Goal: Task Accomplishment & Management: Manage account settings

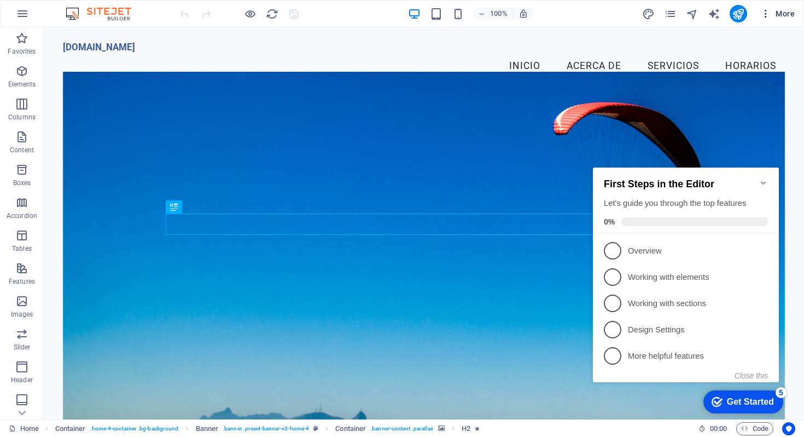
click at [766, 15] on icon "button" at bounding box center [765, 13] width 11 height 11
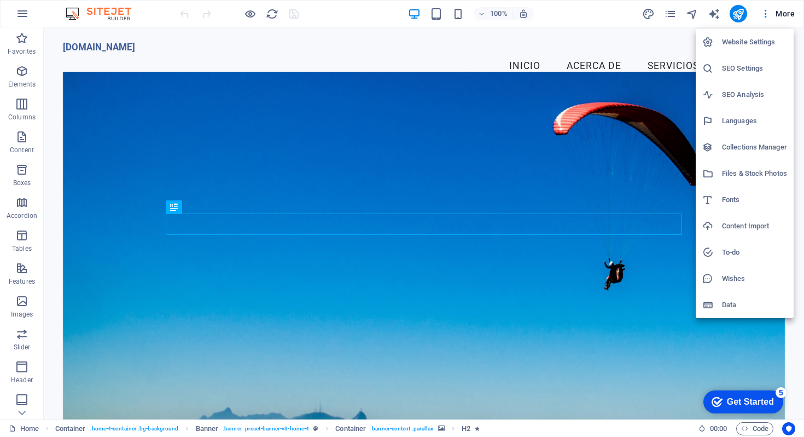
click at [786, 10] on div at bounding box center [402, 218] width 804 height 437
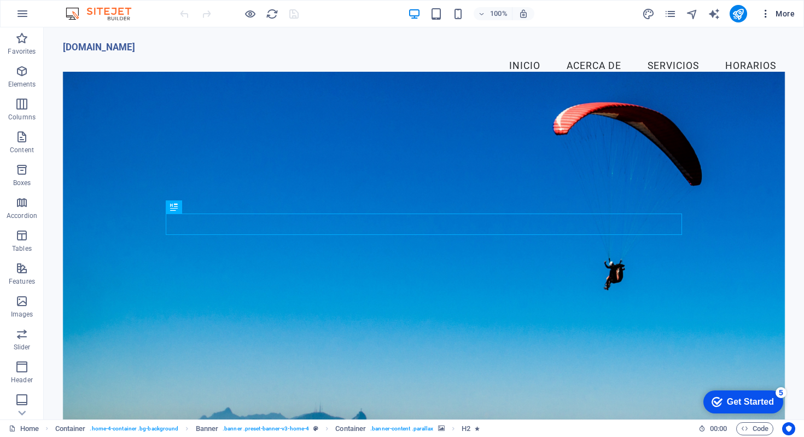
click at [786, 12] on span "More" at bounding box center [777, 13] width 34 height 11
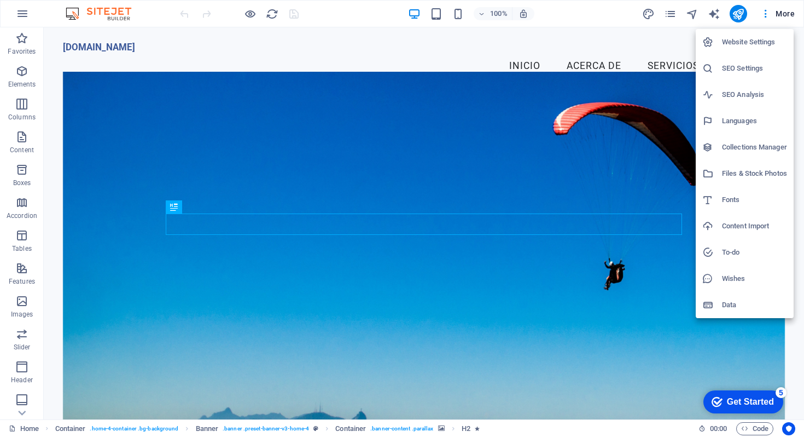
click at [23, 14] on div at bounding box center [402, 218] width 804 height 437
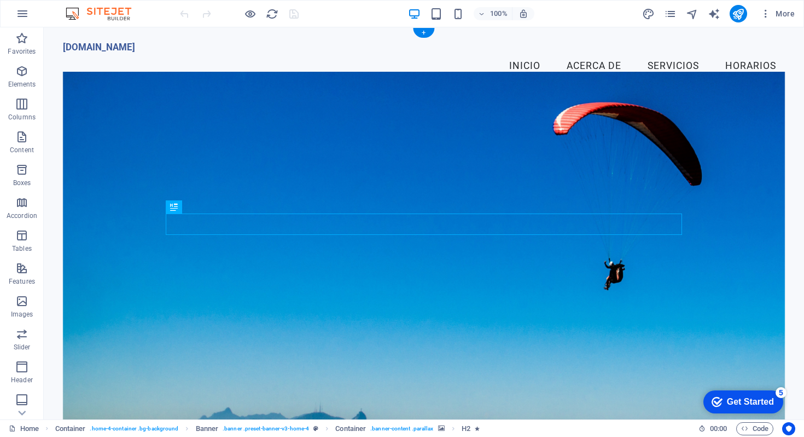
click at [282, 140] on figure at bounding box center [424, 250] width 723 height 357
click at [85, 37] on div "Menu Bar" at bounding box center [87, 33] width 49 height 13
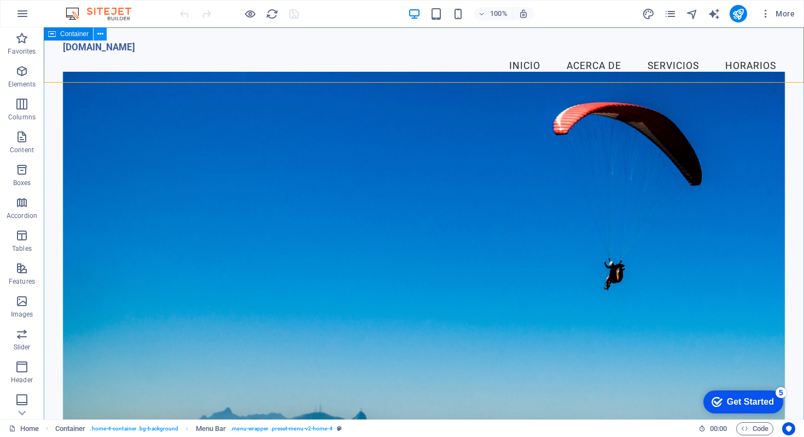
click at [101, 39] on icon at bounding box center [100, 33] width 6 height 11
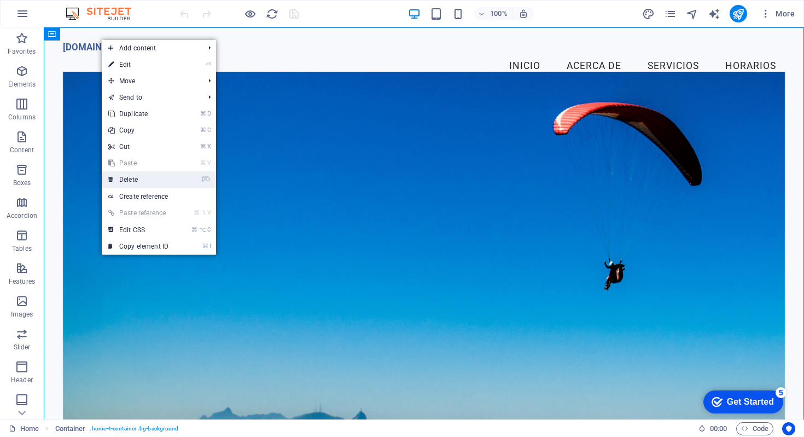
click at [131, 179] on link "⌦ Delete" at bounding box center [138, 179] width 73 height 16
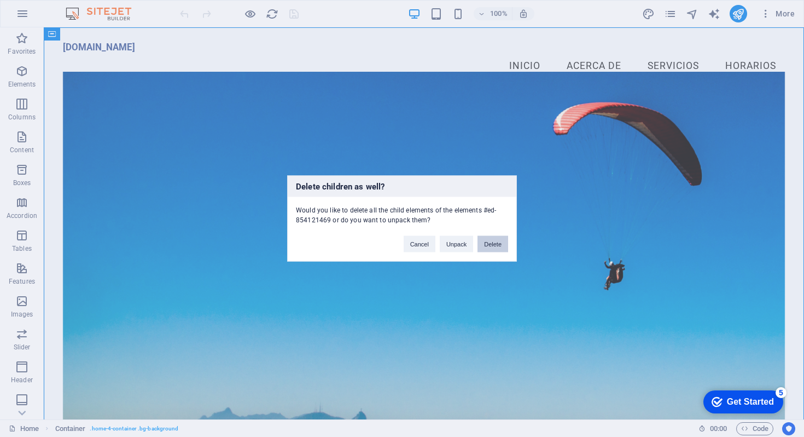
click at [496, 244] on button "Delete" at bounding box center [493, 244] width 31 height 16
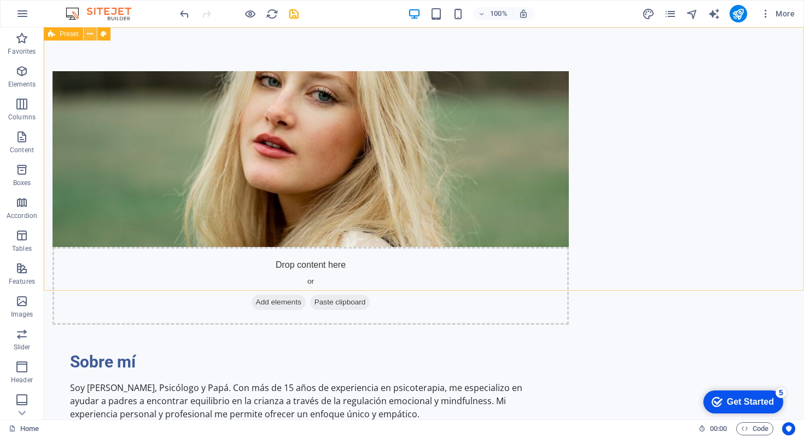
click at [93, 37] on button at bounding box center [90, 33] width 13 height 13
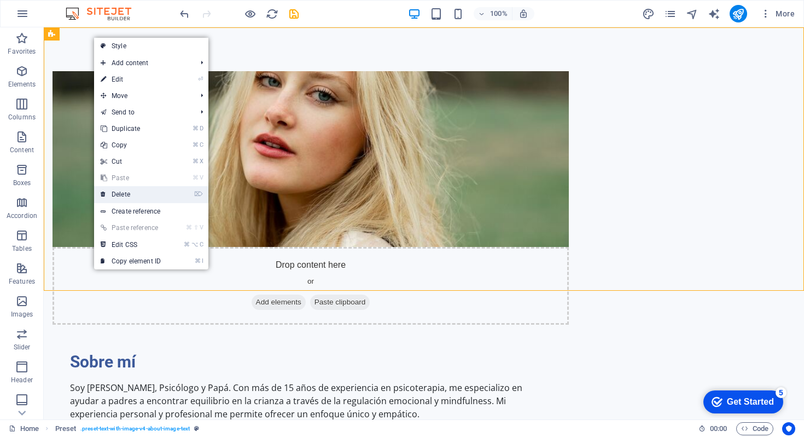
click at [131, 195] on link "⌦ Delete" at bounding box center [130, 194] width 73 height 16
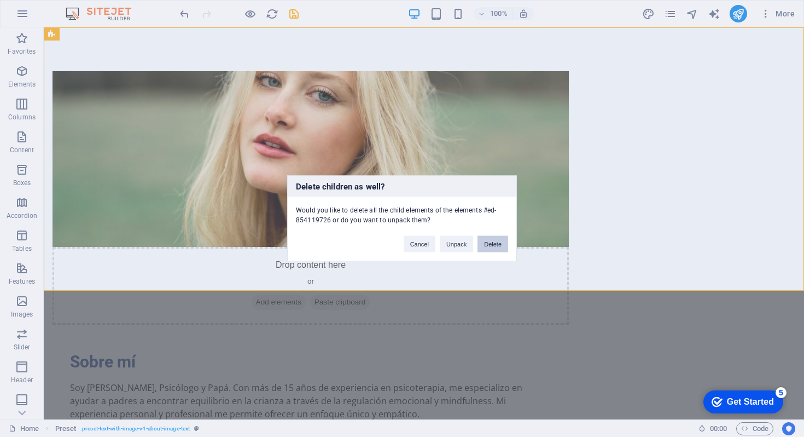
click at [503, 242] on button "Delete" at bounding box center [493, 244] width 31 height 16
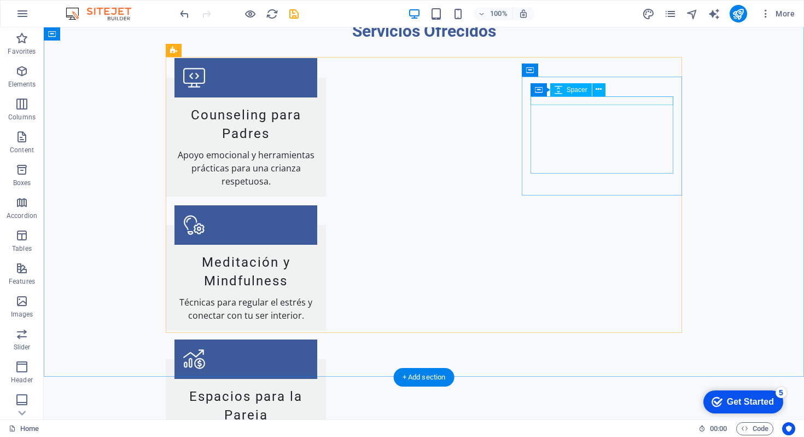
scroll to position [45, 0]
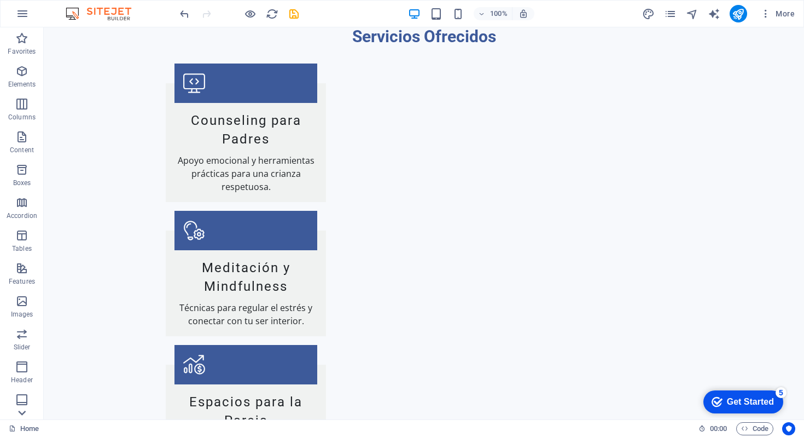
click at [23, 42] on icon at bounding box center [21, 33] width 15 height 15
click at [118, 377] on button at bounding box center [115, 376] width 13 height 13
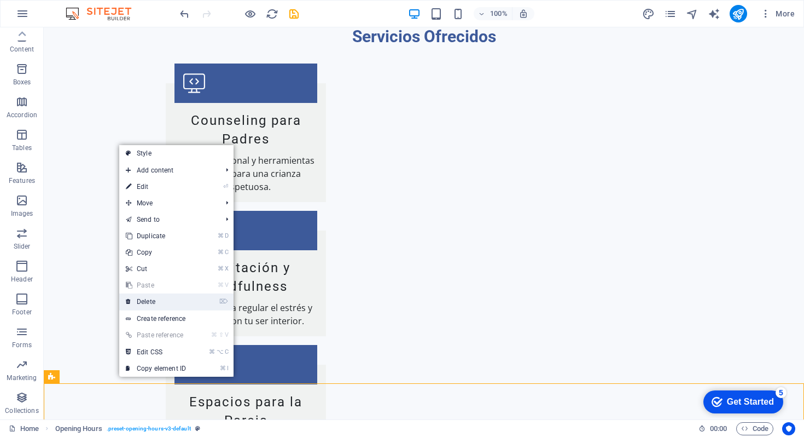
click at [156, 304] on link "⌦ Delete" at bounding box center [155, 301] width 73 height 16
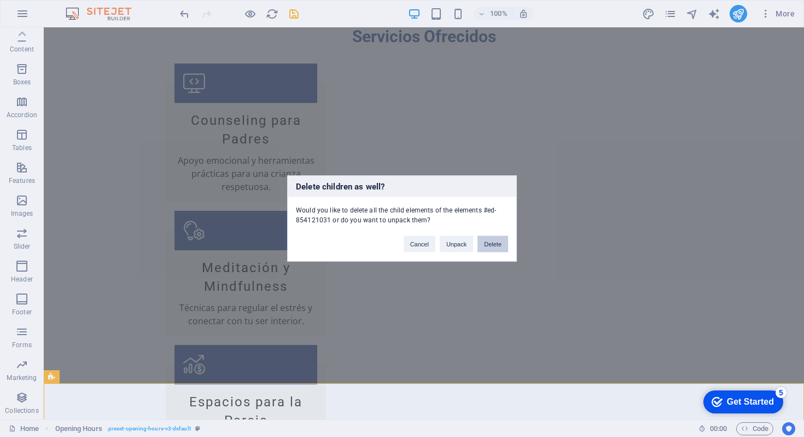
click at [503, 246] on button "Delete" at bounding box center [493, 244] width 31 height 16
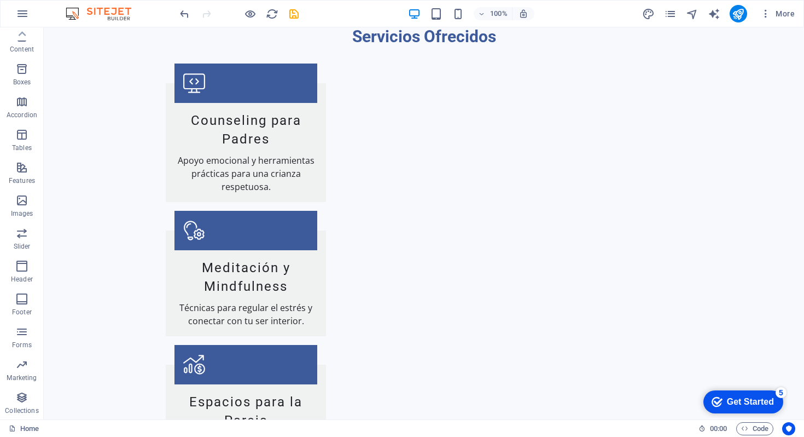
click at [117, 15] on img at bounding box center [104, 13] width 82 height 13
click at [217, 57] on button at bounding box center [211, 56] width 13 height 13
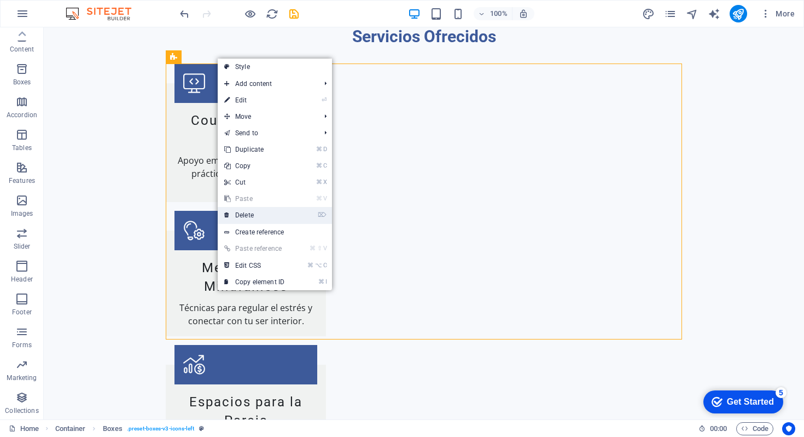
click at [251, 217] on link "⌦ Delete" at bounding box center [254, 215] width 73 height 16
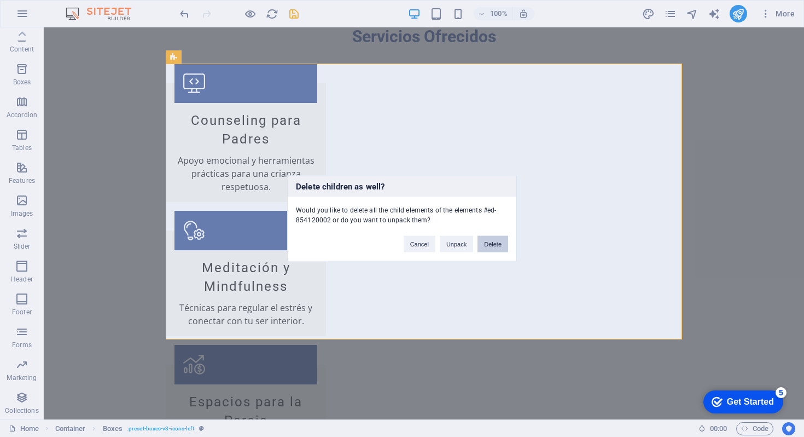
click at [495, 242] on button "Delete" at bounding box center [493, 244] width 31 height 16
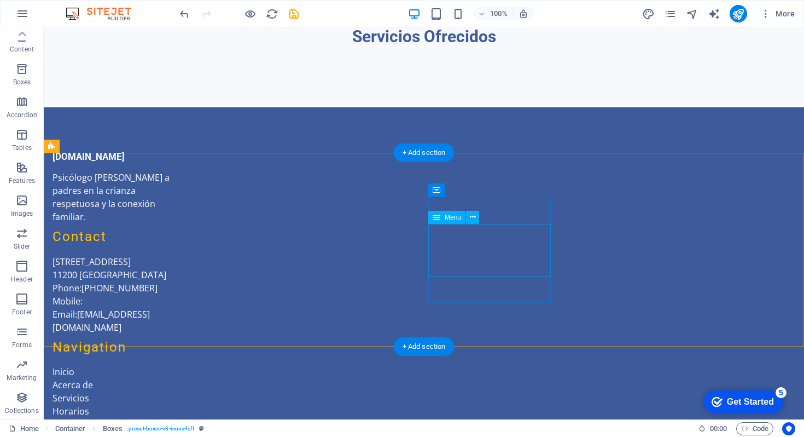
scroll to position [0, 0]
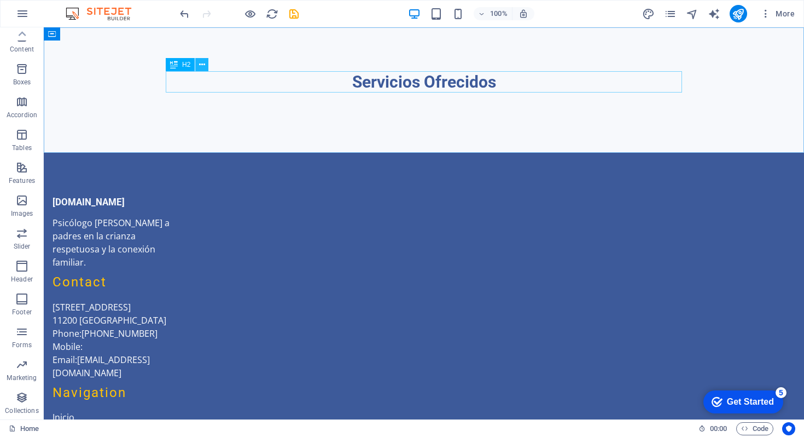
click at [201, 68] on icon at bounding box center [202, 64] width 6 height 11
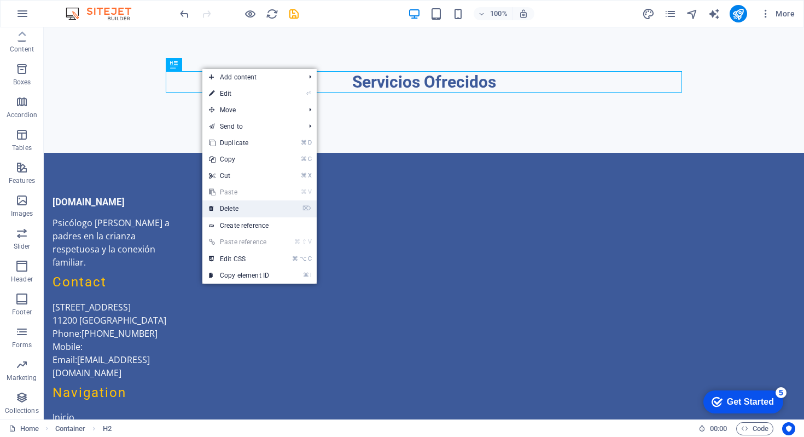
click at [231, 212] on link "⌦ Delete" at bounding box center [238, 208] width 73 height 16
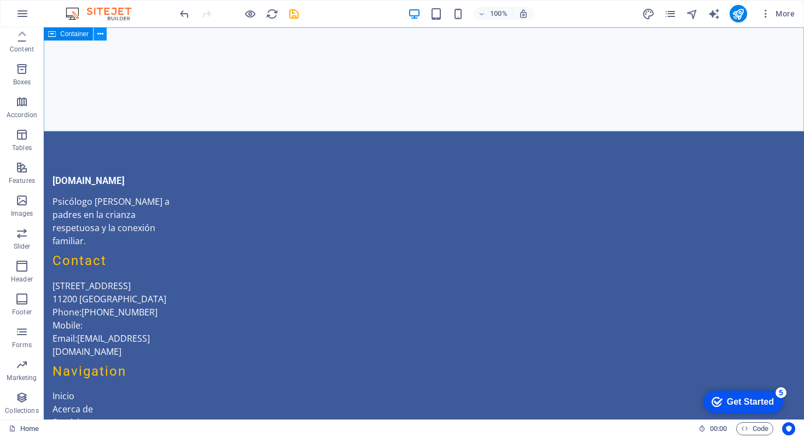
click at [98, 36] on icon at bounding box center [100, 33] width 6 height 11
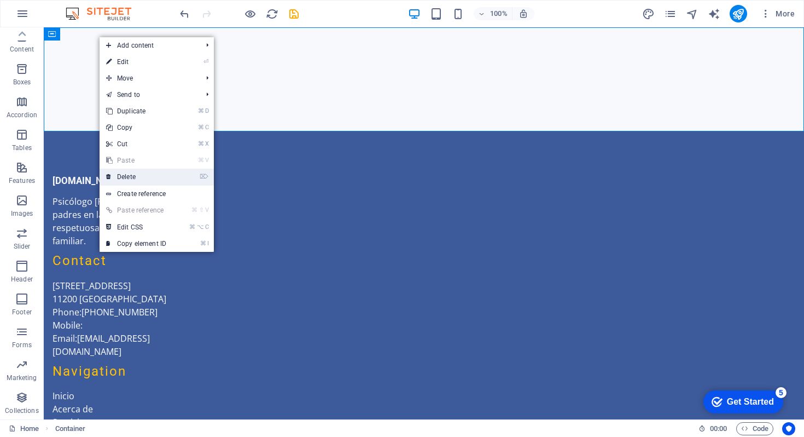
click at [130, 180] on link "⌦ Delete" at bounding box center [136, 177] width 73 height 16
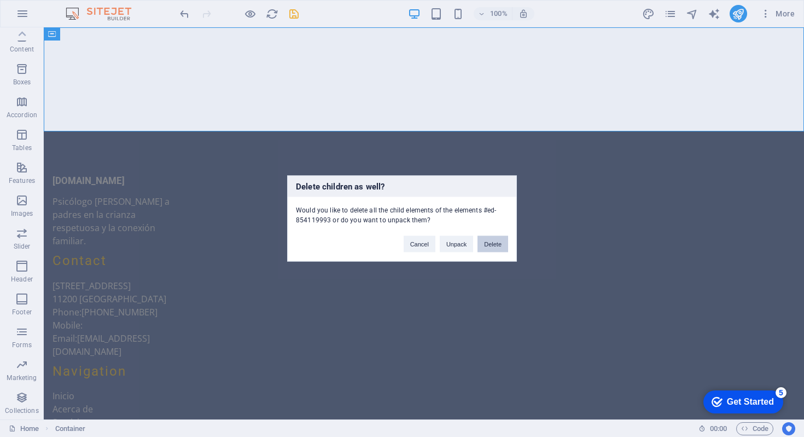
click at [495, 245] on button "Delete" at bounding box center [493, 244] width 31 height 16
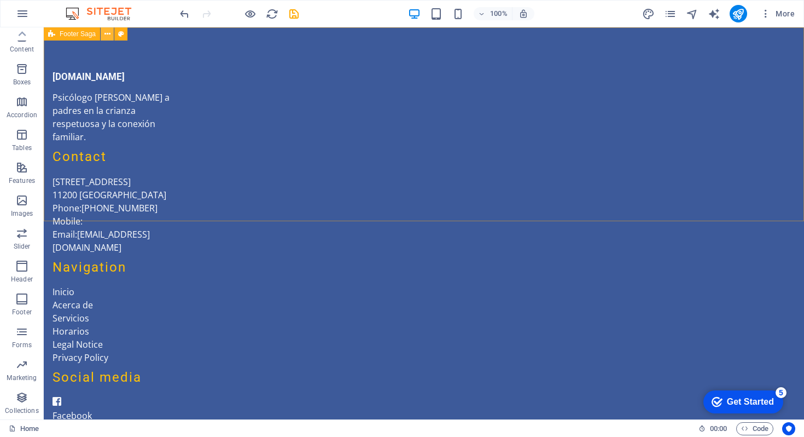
click at [109, 39] on icon at bounding box center [107, 33] width 6 height 11
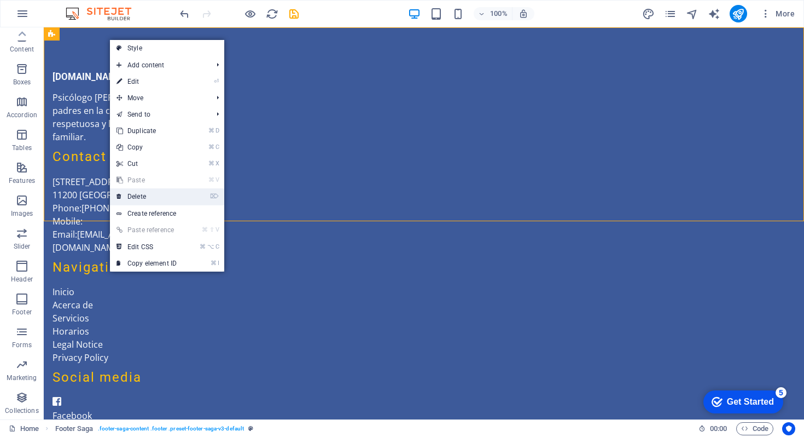
click at [140, 194] on link "⌦ Delete" at bounding box center [146, 196] width 73 height 16
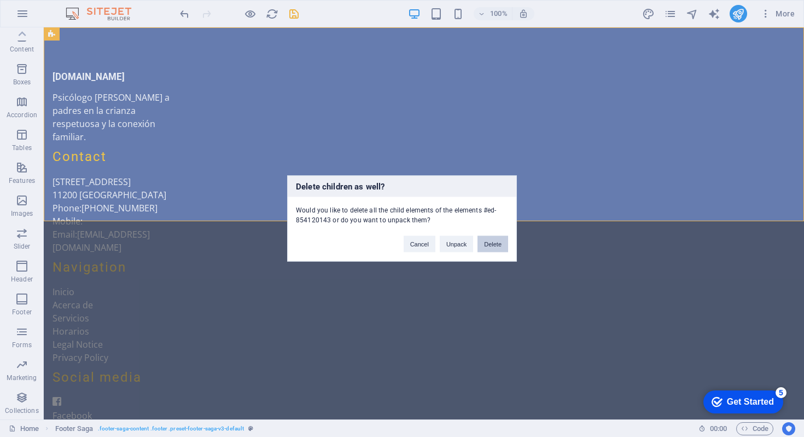
click at [500, 242] on button "Delete" at bounding box center [493, 244] width 31 height 16
